Goal: Navigation & Orientation: Find specific page/section

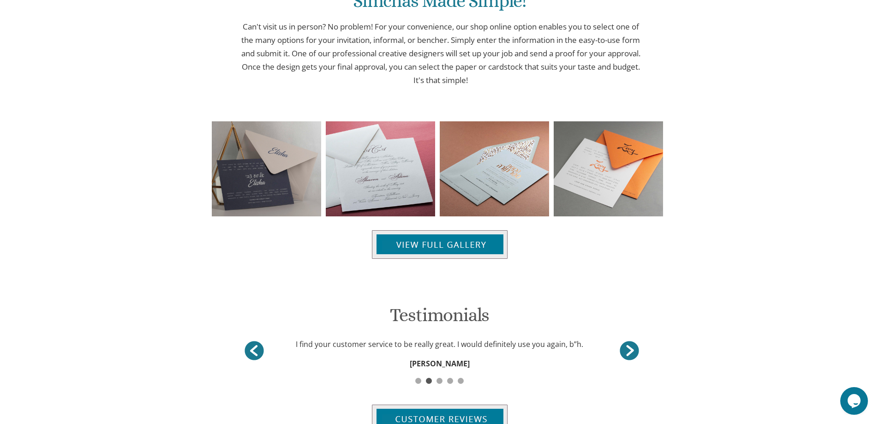
scroll to position [1117, 0]
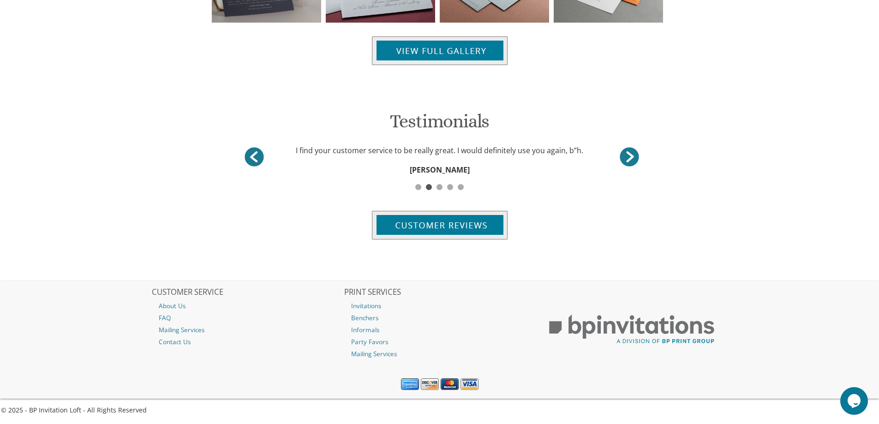
click at [407, 66] on div at bounding box center [440, 50] width 576 height 47
click at [410, 59] on img at bounding box center [440, 50] width 136 height 29
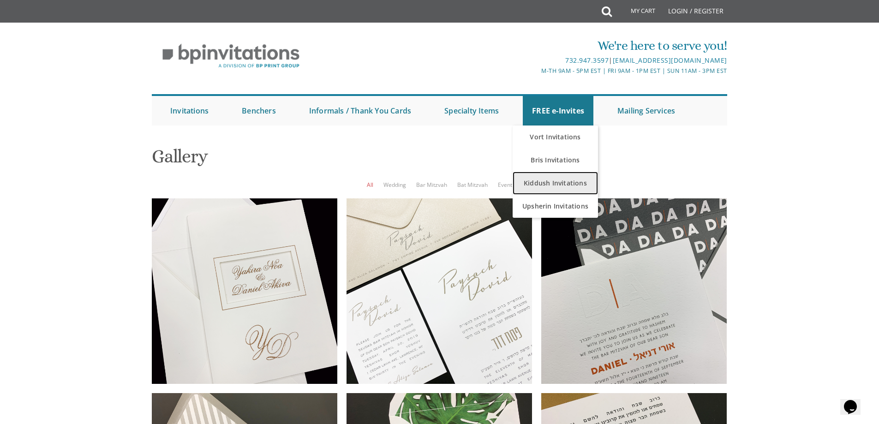
click at [543, 183] on link "Kiddush Invitations" at bounding box center [555, 183] width 85 height 23
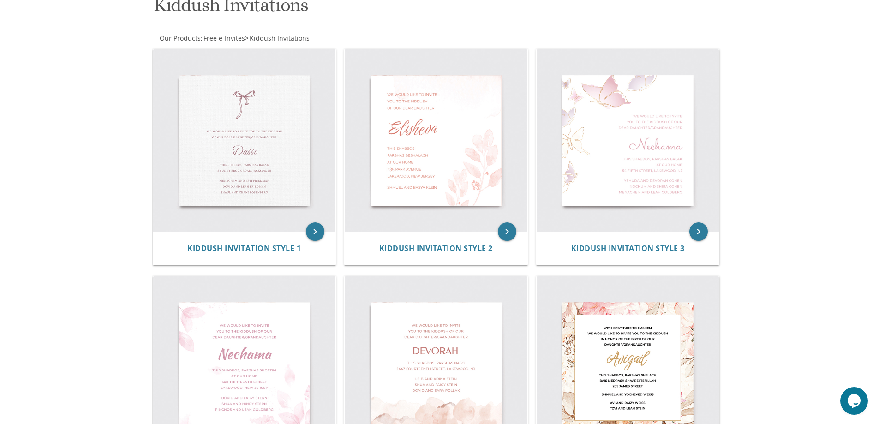
scroll to position [128, 0]
